Goal: Information Seeking & Learning: Find contact information

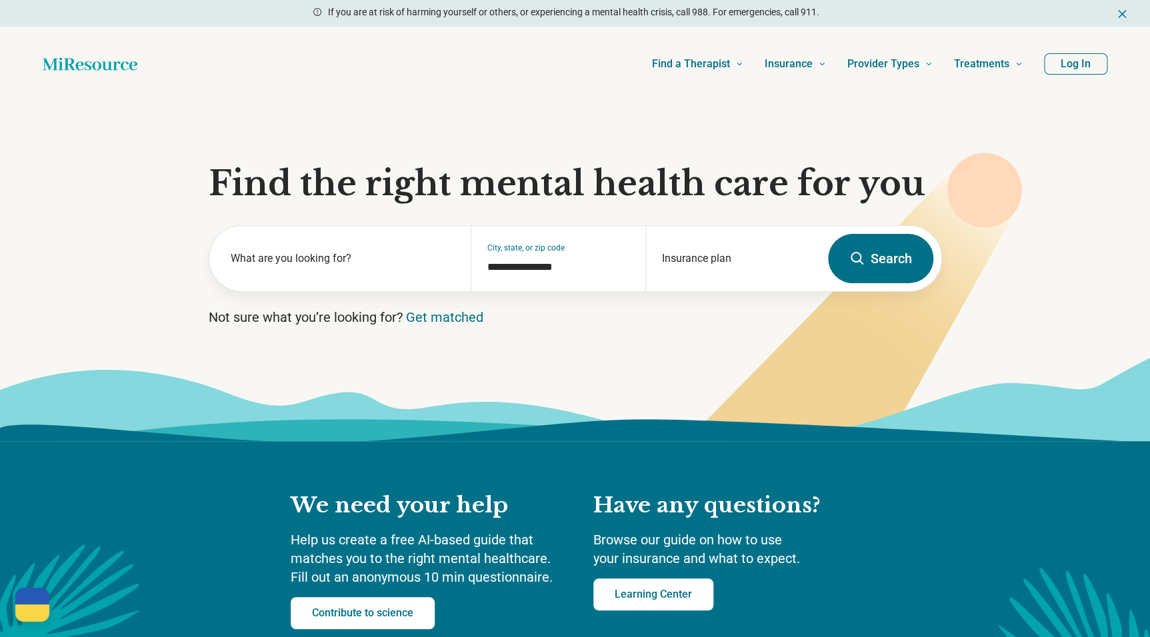
click at [1079, 63] on button "Log In" at bounding box center [1075, 63] width 63 height 21
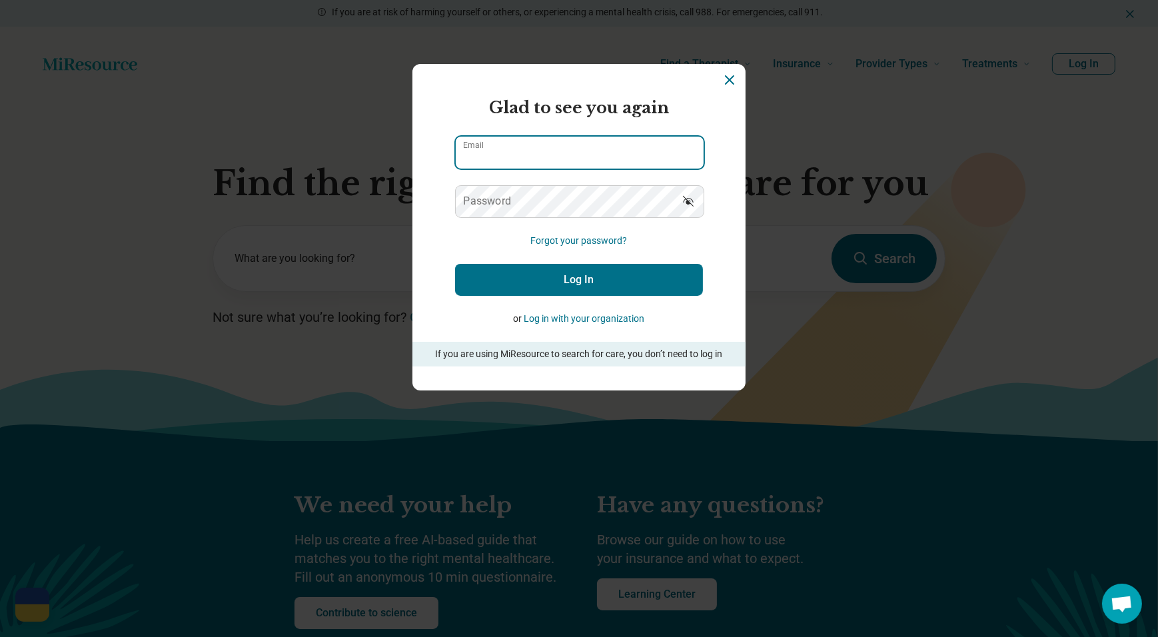
click at [532, 149] on input "Email" at bounding box center [580, 153] width 248 height 32
type input "**********"
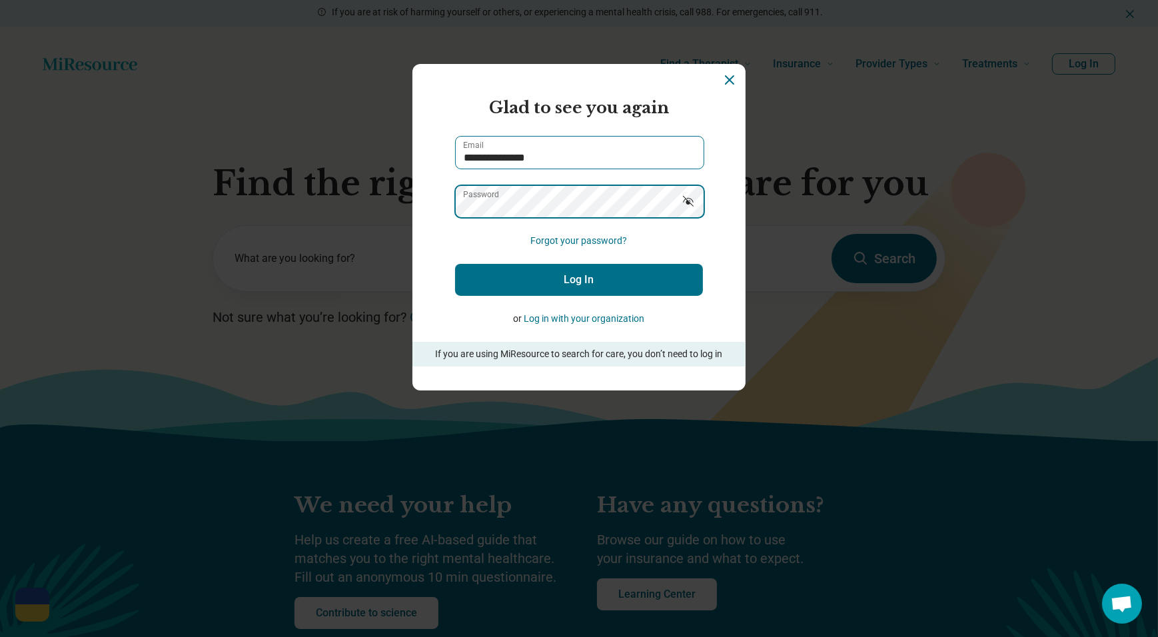
click at [455, 264] on button "Log In" at bounding box center [579, 280] width 248 height 32
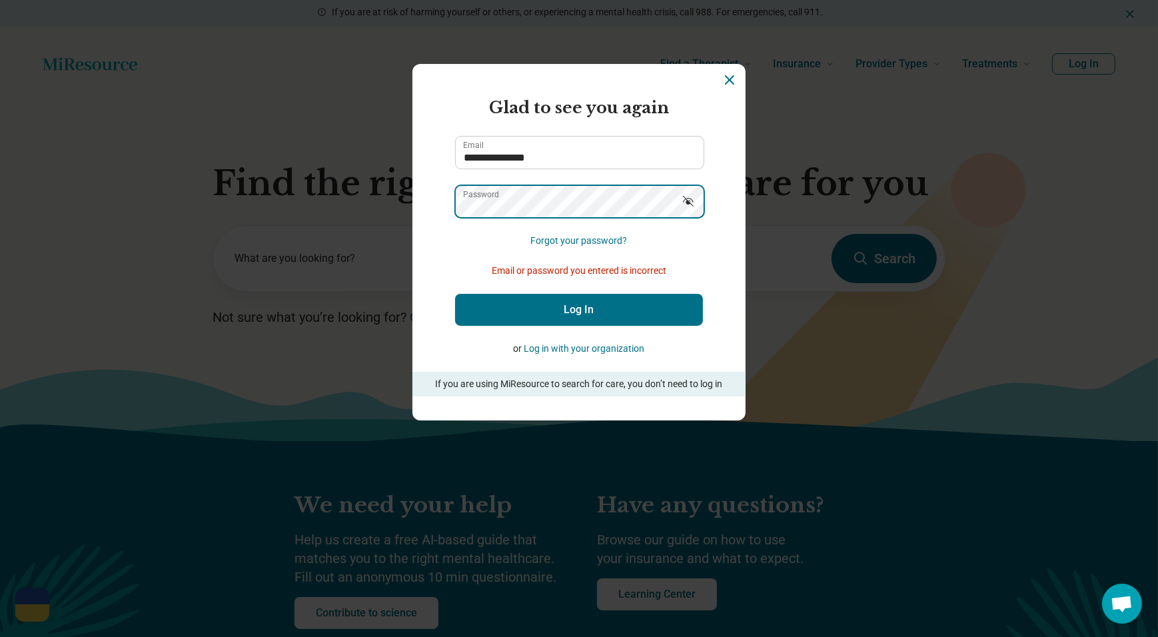
click at [455, 294] on button "Log In" at bounding box center [579, 310] width 248 height 32
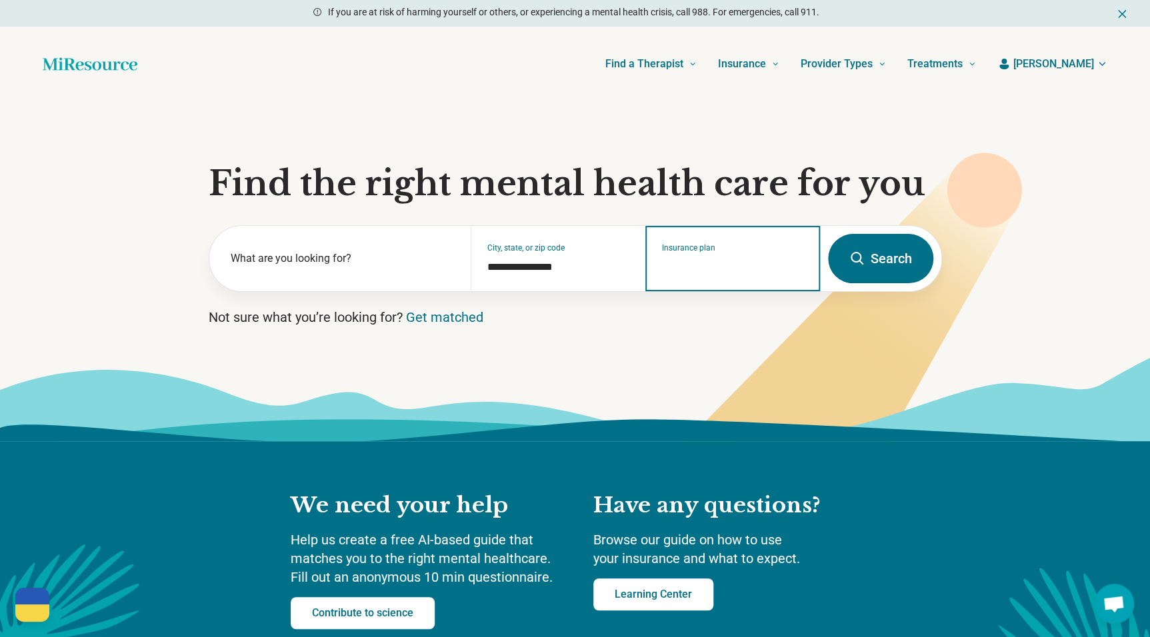
click at [697, 273] on input "Insurance plan" at bounding box center [733, 267] width 142 height 16
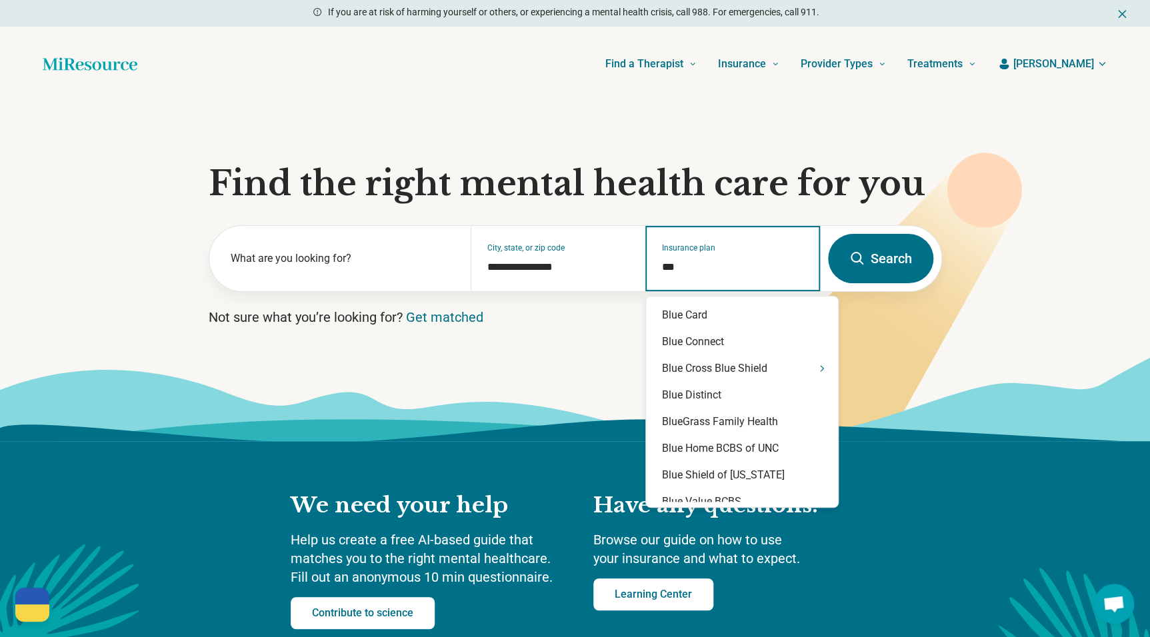
type input "****"
click at [702, 371] on div "Blue Cross Blue Shield" at bounding box center [742, 368] width 192 height 27
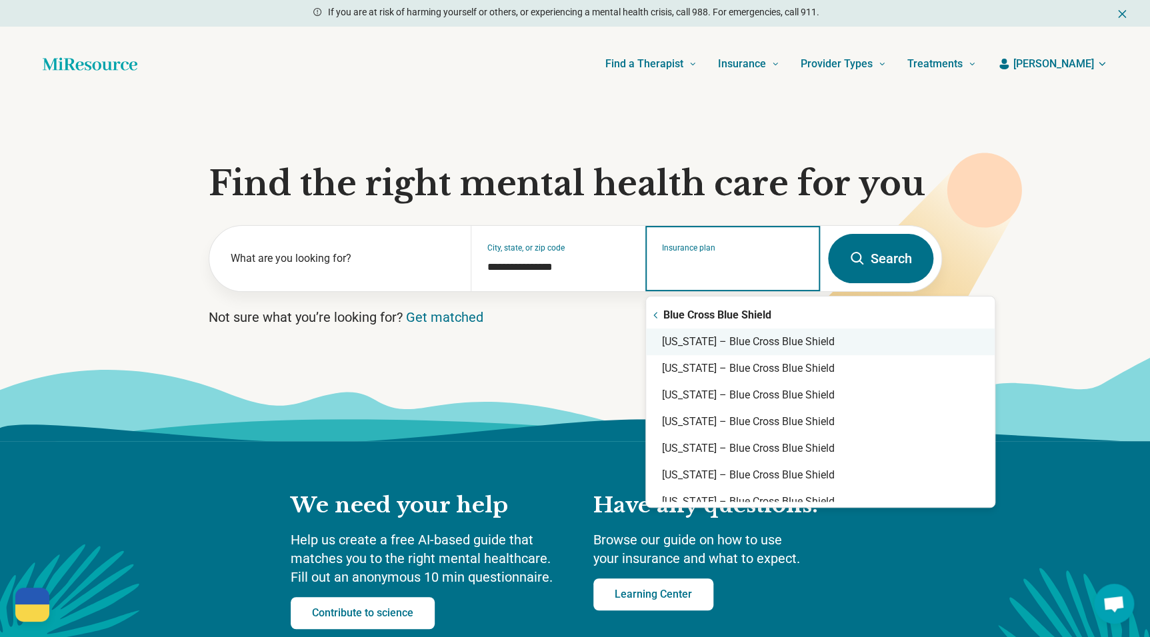
click at [788, 349] on div "Arkansas – Blue Cross Blue Shield" at bounding box center [820, 342] width 349 height 27
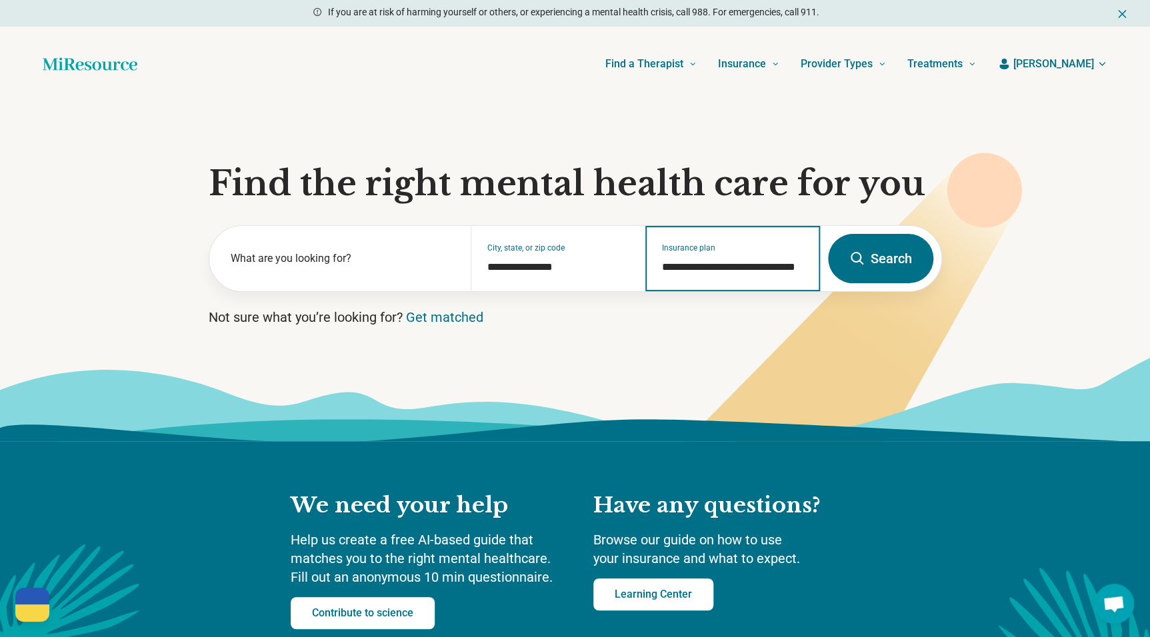
type input "**********"
click at [891, 257] on button "Search" at bounding box center [880, 258] width 105 height 49
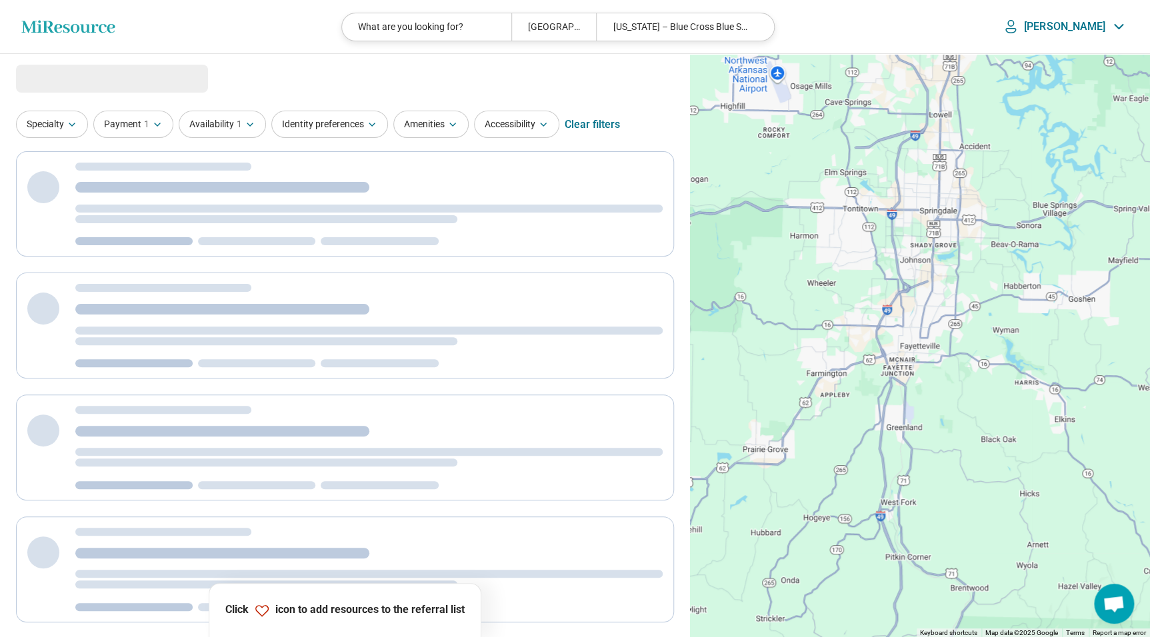
select select "***"
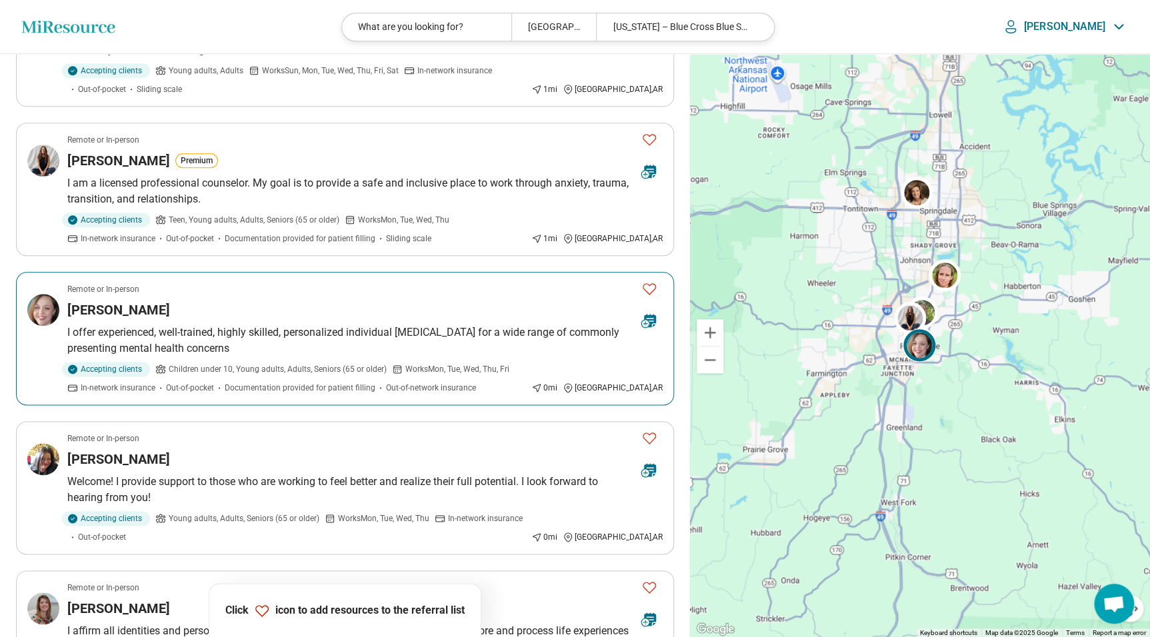
scroll to position [606, 0]
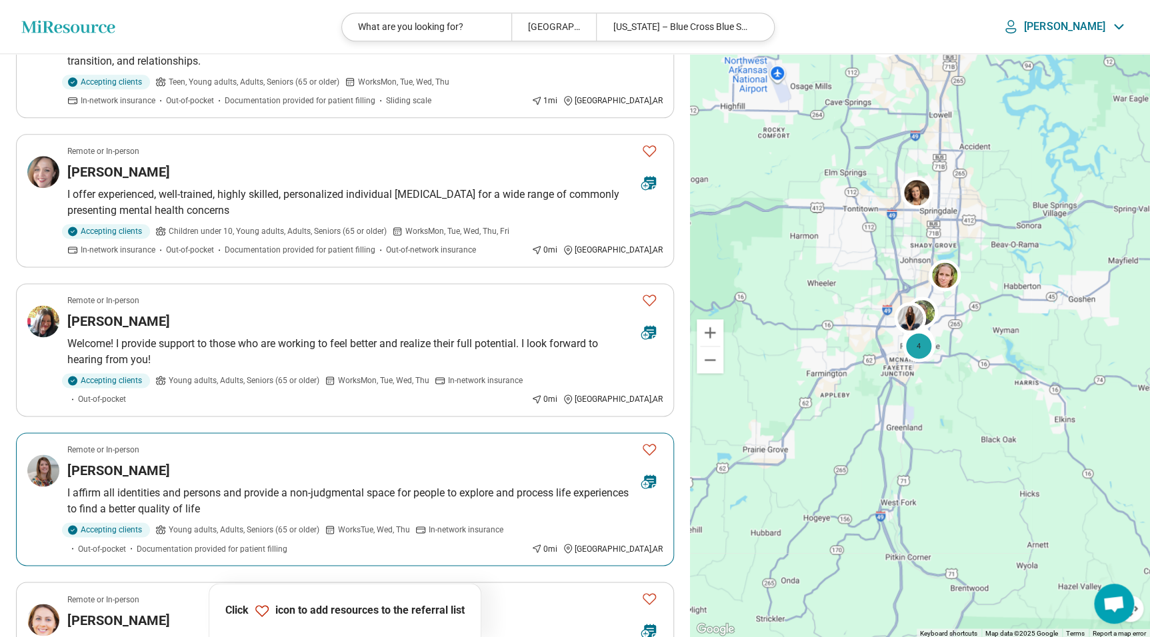
click at [646, 441] on icon "Favorite" at bounding box center [649, 449] width 16 height 16
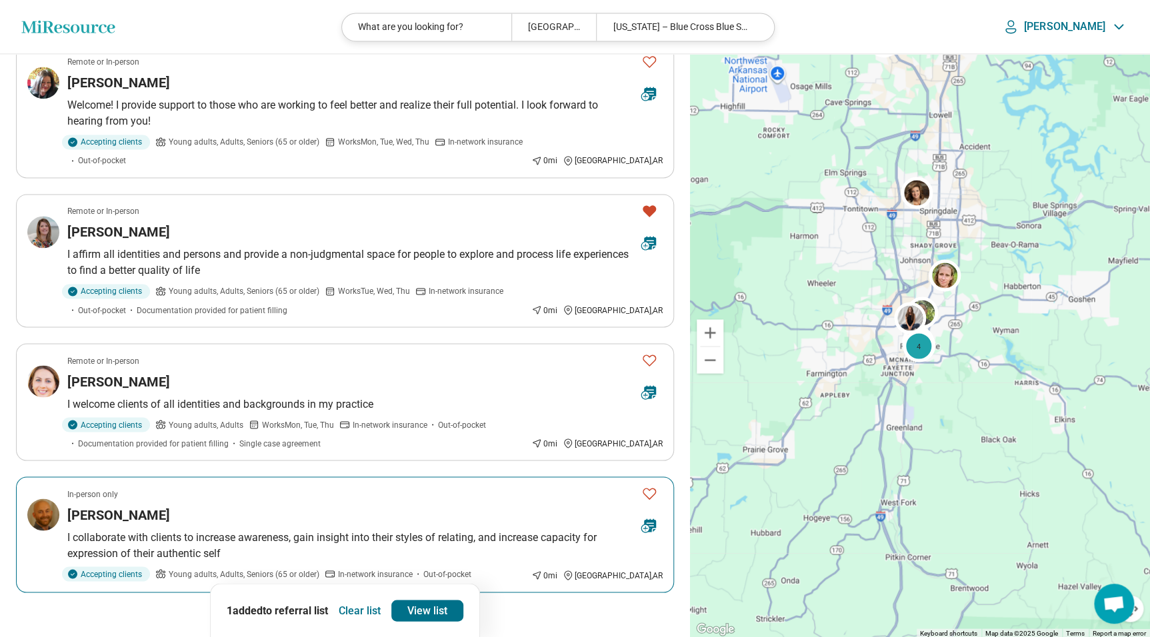
scroll to position [1090, 0]
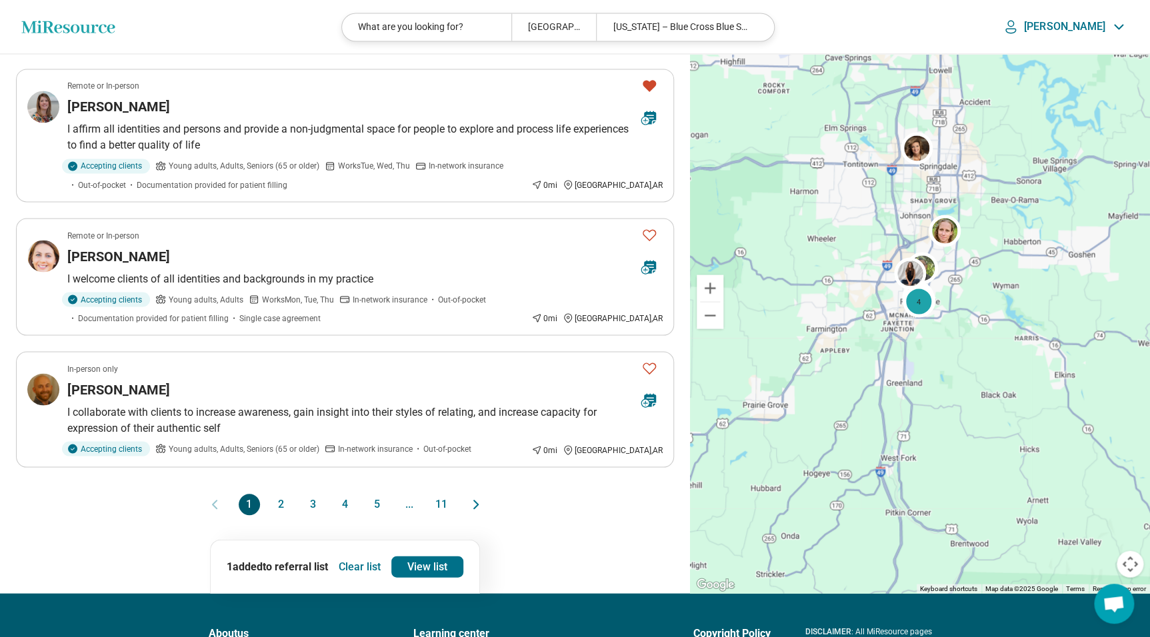
click at [282, 494] on button "2" at bounding box center [281, 504] width 21 height 21
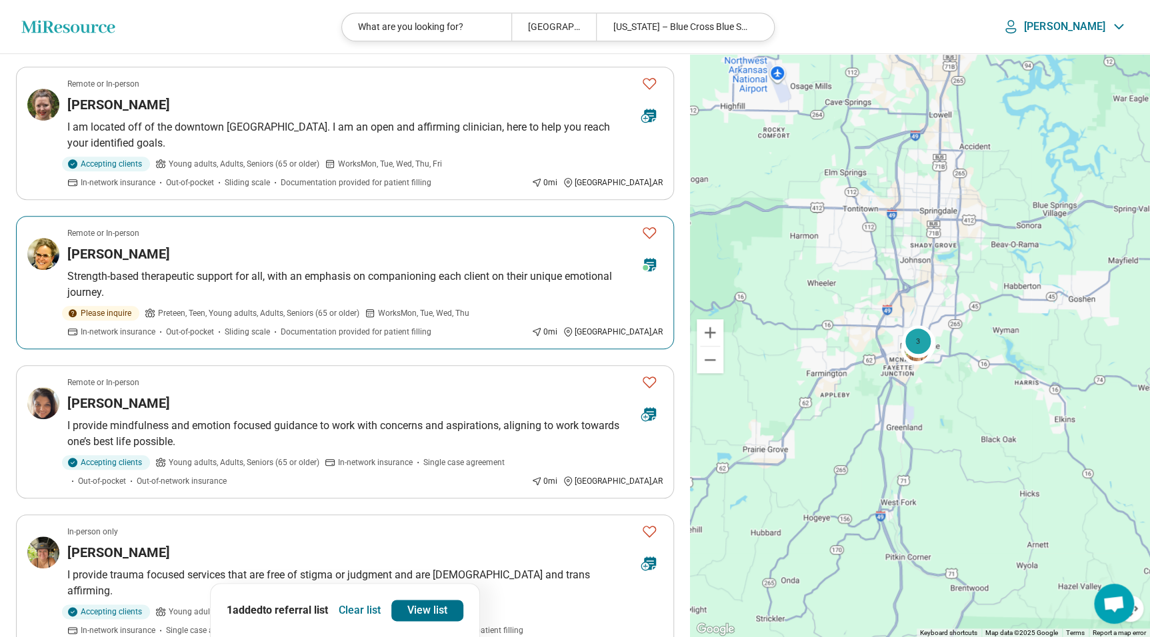
scroll to position [363, 0]
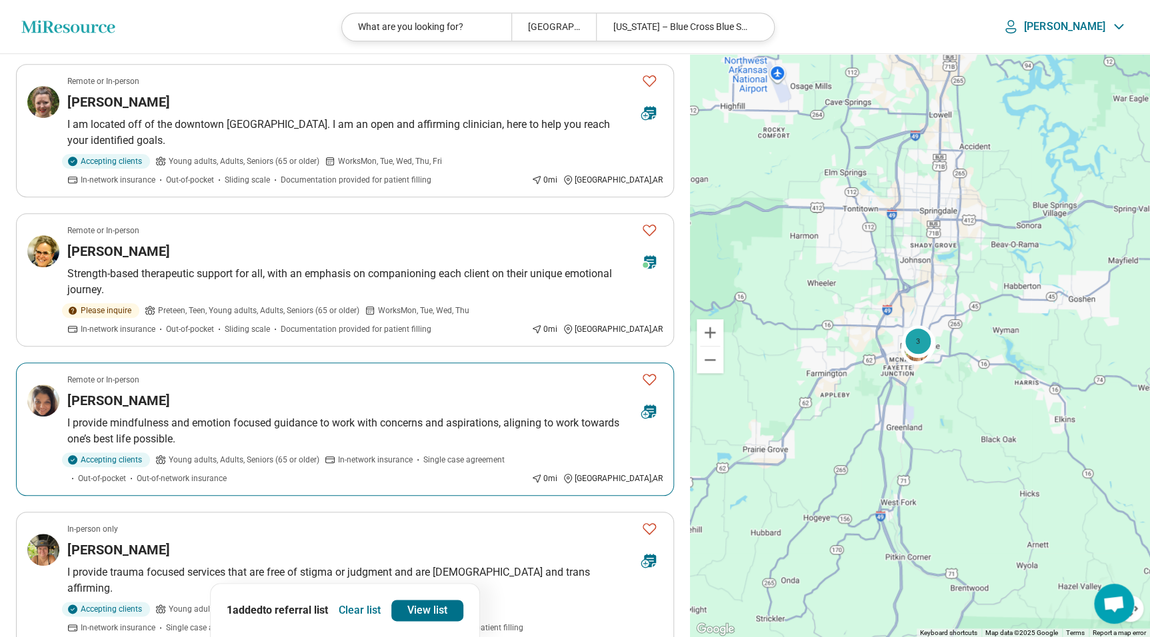
click at [650, 375] on icon "Favorite" at bounding box center [649, 379] width 16 height 16
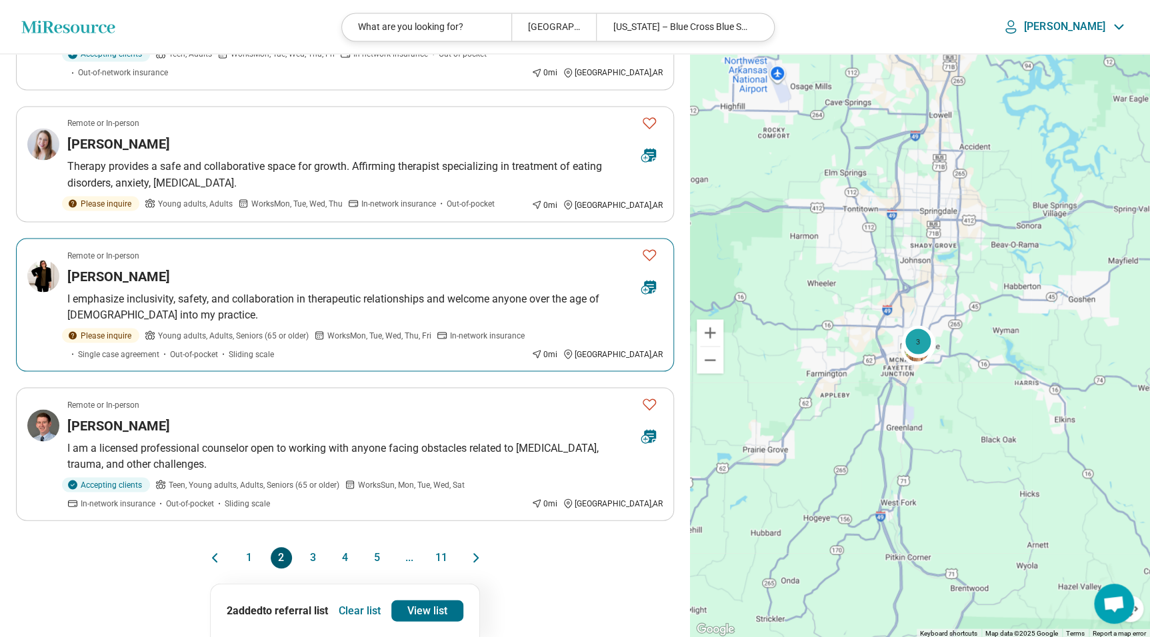
scroll to position [1090, 0]
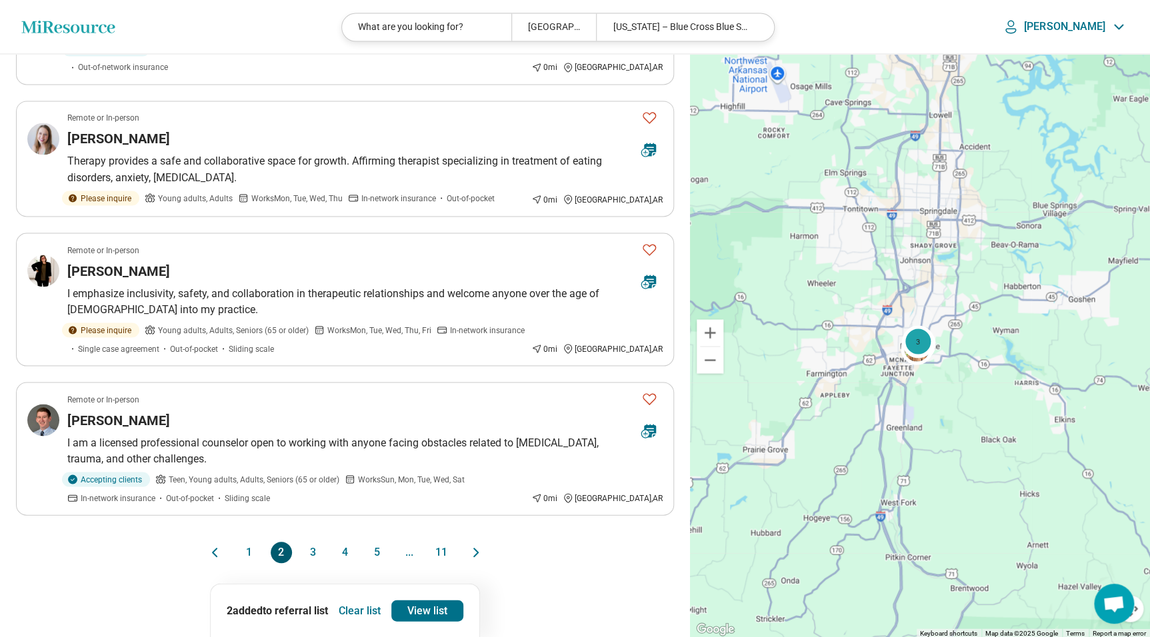
click at [313, 542] on button "3" at bounding box center [313, 552] width 21 height 21
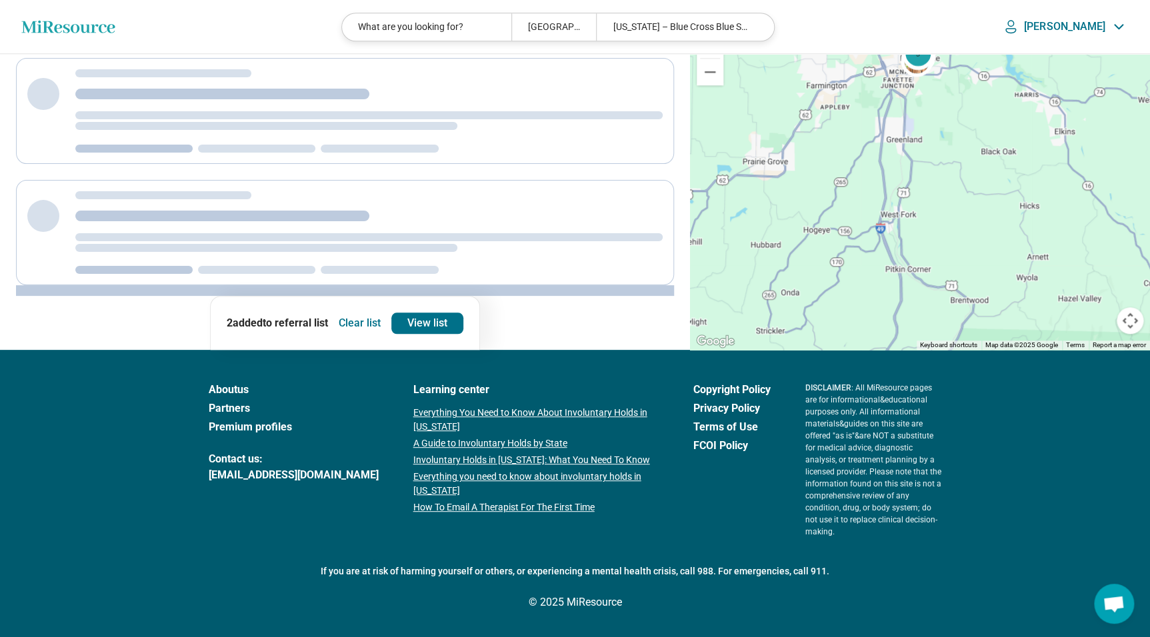
scroll to position [0, 0]
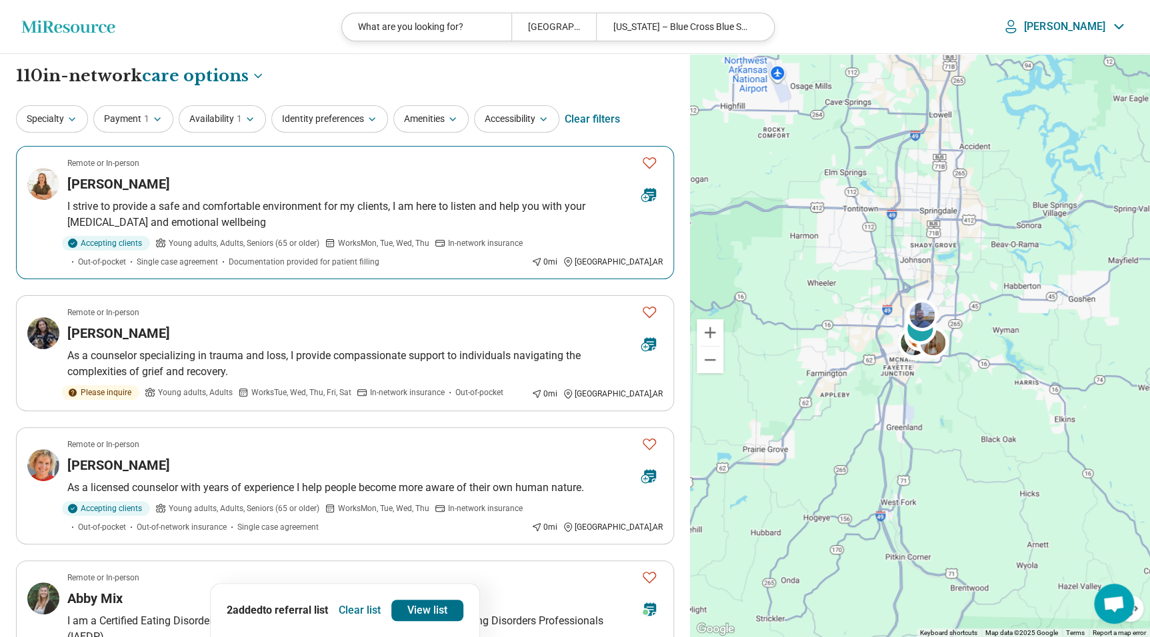
click at [646, 159] on icon "Favorite" at bounding box center [649, 163] width 16 height 16
click at [159, 193] on article "Remote or In-person Melissa Atkinson I strive to provide a safe and comfortable…" at bounding box center [345, 212] width 658 height 133
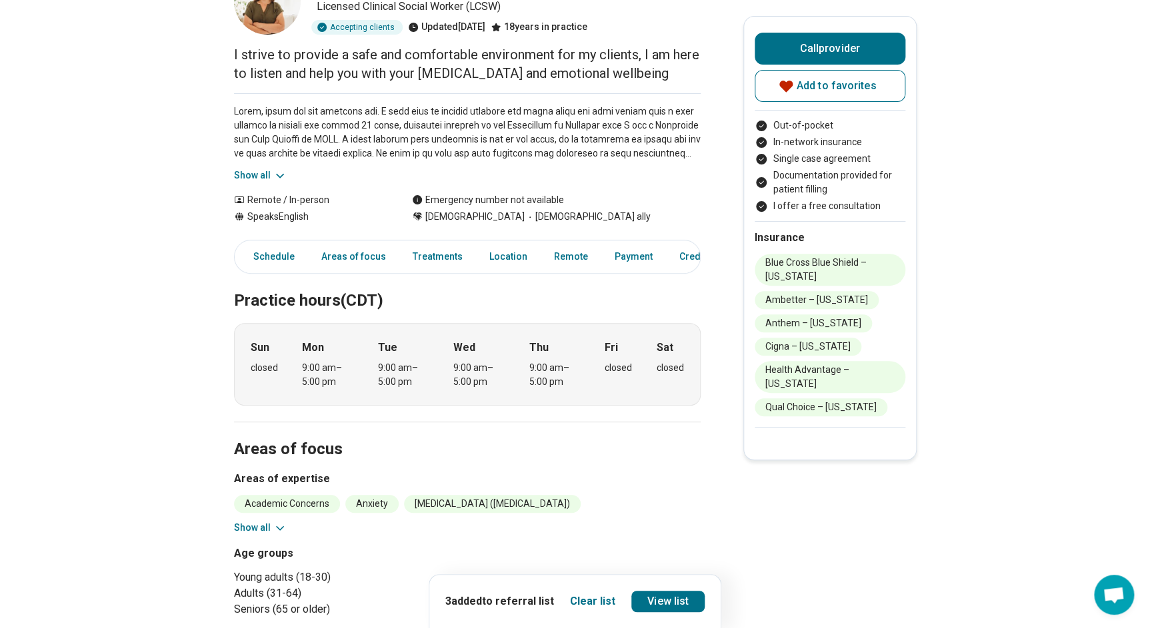
scroll to position [60, 0]
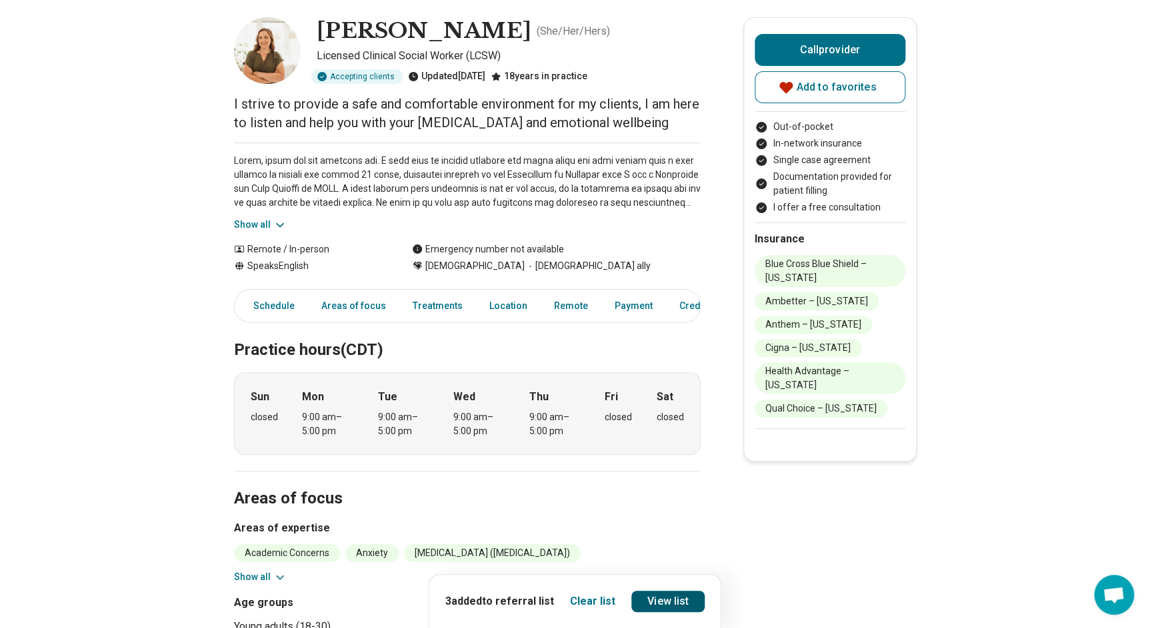
click at [693, 601] on link "View list" at bounding box center [667, 601] width 73 height 21
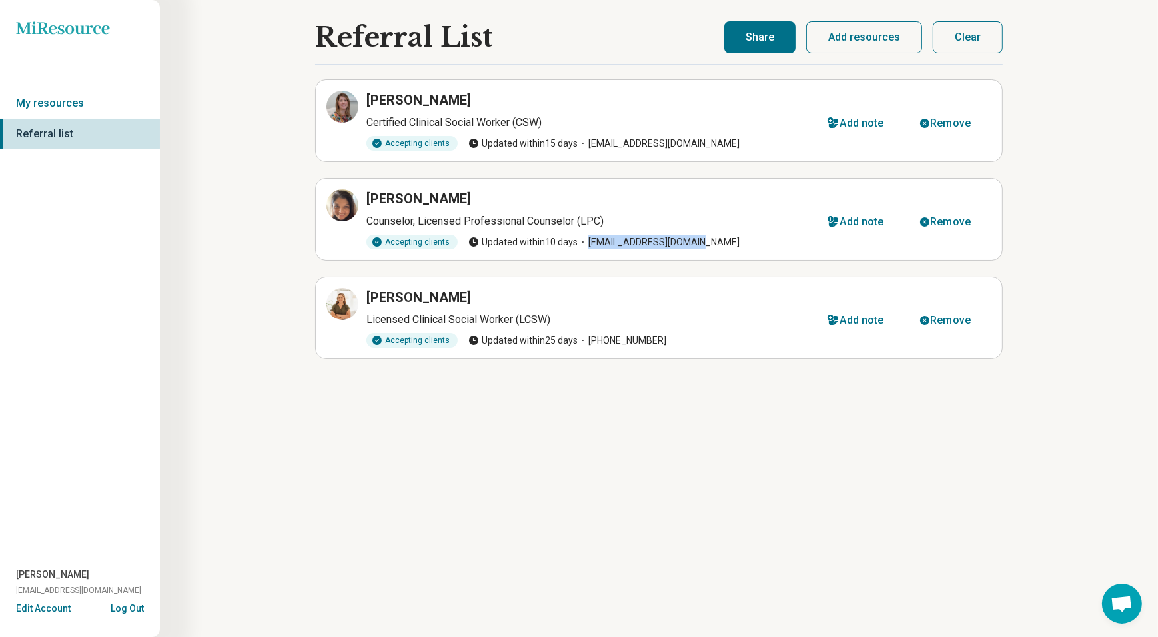
drag, startPoint x: 687, startPoint y: 243, endPoint x: 690, endPoint y: 253, distance: 10.5
click at [690, 253] on article "[PERSON_NAME] Counselor, Licensed Professional Counselor (LPC) Accepting client…" at bounding box center [659, 219] width 688 height 83
copy span "[EMAIL_ADDRESS][DOMAIN_NAME]"
drag, startPoint x: 590, startPoint y: 143, endPoint x: 718, endPoint y: 144, distance: 127.3
click at [718, 144] on span "[EMAIL_ADDRESS][DOMAIN_NAME]" at bounding box center [659, 144] width 162 height 14
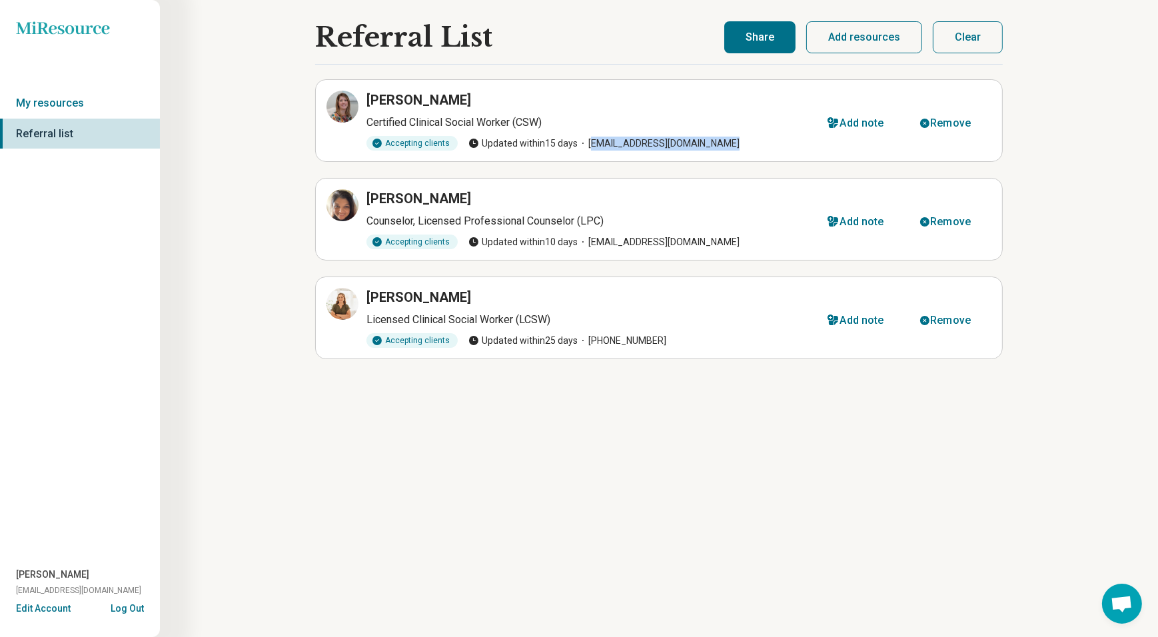
drag, startPoint x: 718, startPoint y: 144, endPoint x: 662, endPoint y: 164, distance: 59.4
click at [658, 166] on ul "[PERSON_NAME] Certified Clinical Social Worker (CSW) Accepting clients Updated …" at bounding box center [659, 219] width 688 height 280
drag, startPoint x: 722, startPoint y: 141, endPoint x: 630, endPoint y: 143, distance: 92.0
click at [630, 143] on div "Accepting clients Updated [DATE] [EMAIL_ADDRESS][DOMAIN_NAME]" at bounding box center [589, 143] width 445 height 15
click at [608, 166] on ul "[PERSON_NAME] Certified Clinical Social Worker (CSW) Accepting clients Updated …" at bounding box center [659, 219] width 688 height 280
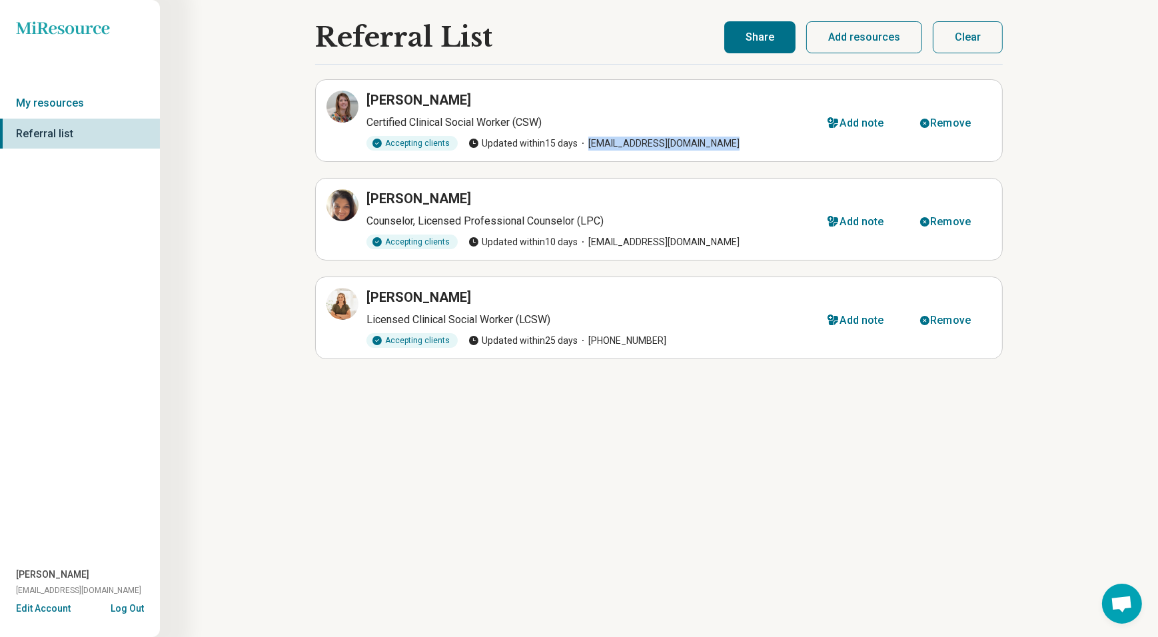
drag, startPoint x: 586, startPoint y: 142, endPoint x: 719, endPoint y: 141, distance: 133.3
click at [719, 141] on span "[EMAIL_ADDRESS][DOMAIN_NAME]" at bounding box center [659, 144] width 162 height 14
copy span "[EMAIL_ADDRESS][DOMAIN_NAME]"
